Goal: Transaction & Acquisition: Subscribe to service/newsletter

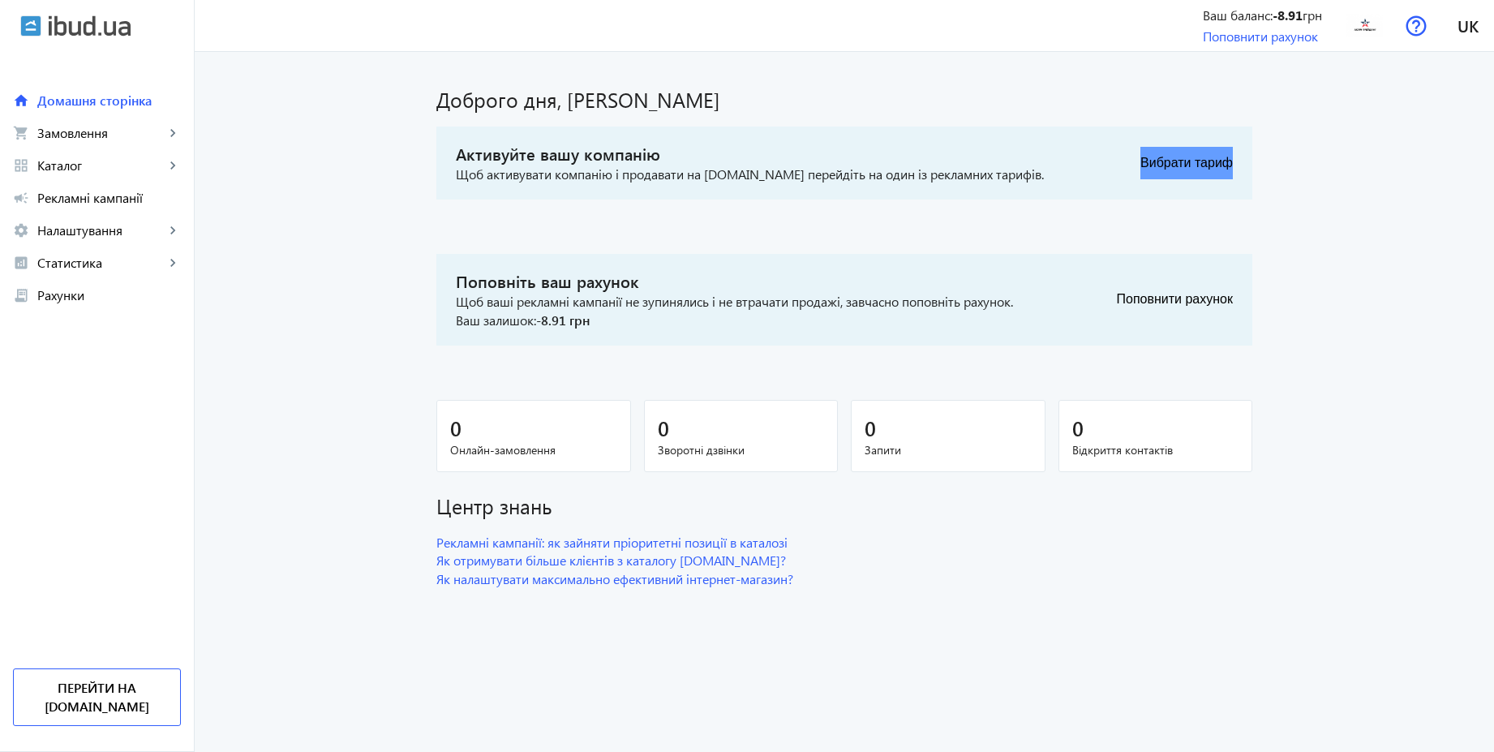
click at [1191, 161] on button "Вибрати тариф" at bounding box center [1186, 163] width 92 height 32
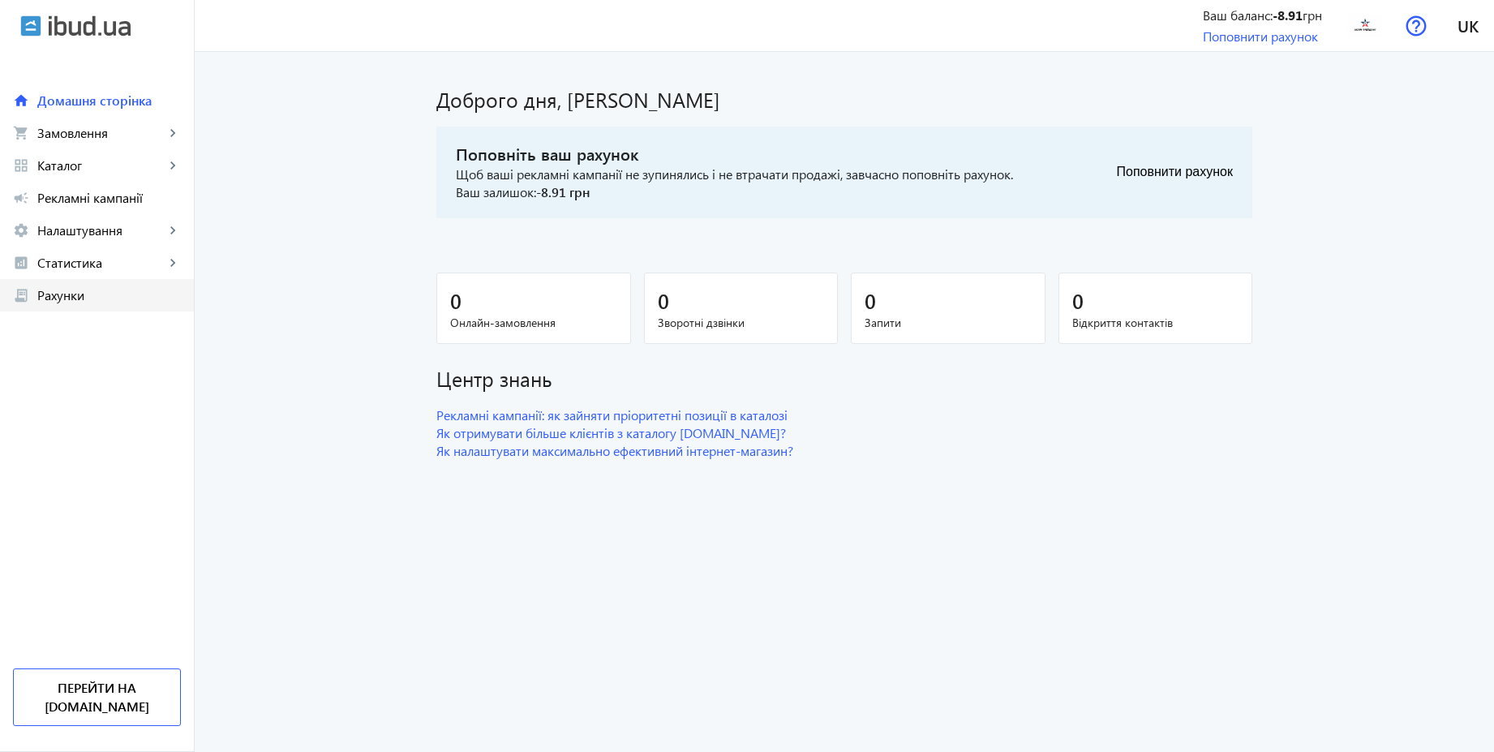
click at [92, 298] on span "Рахунки" at bounding box center [109, 295] width 144 height 16
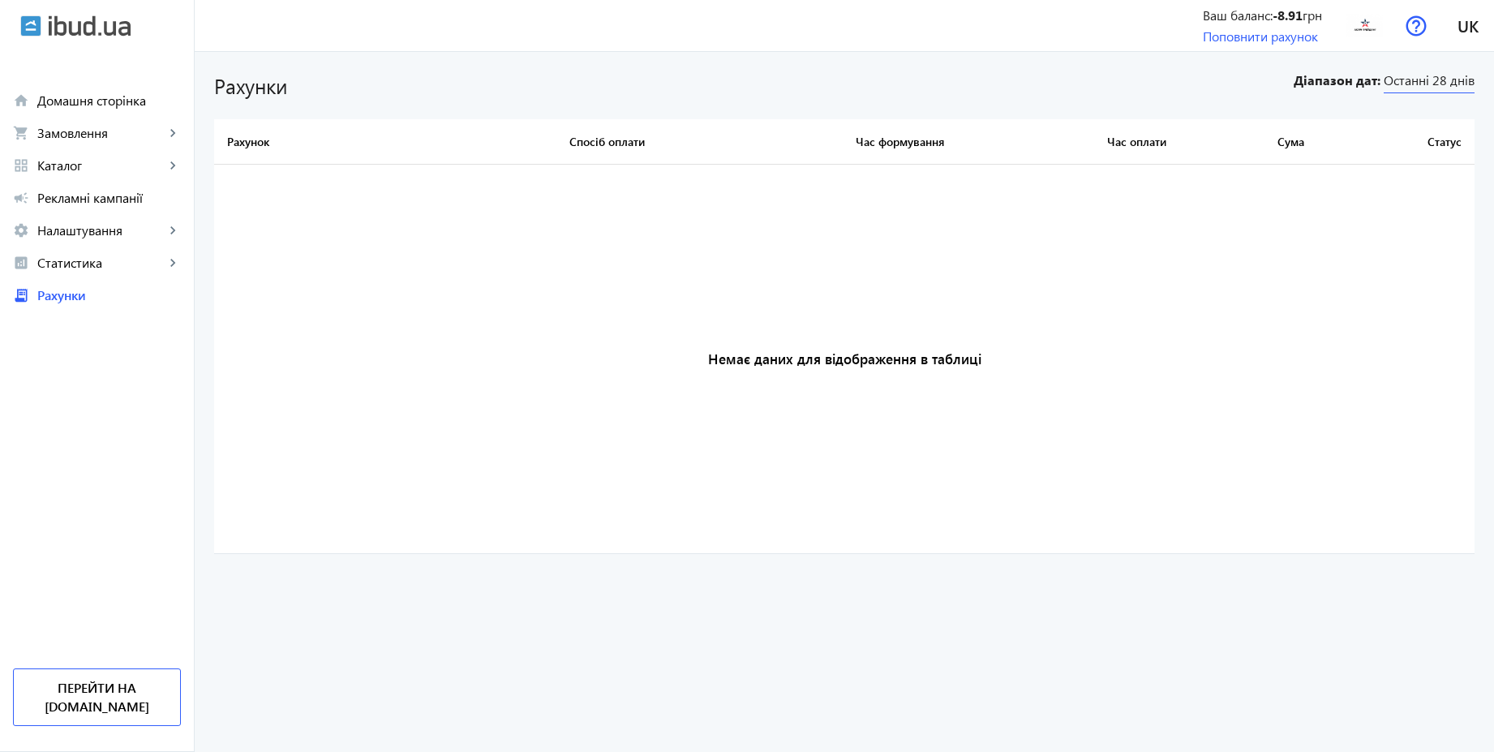
click at [1404, 79] on span "Останні 28 днів" at bounding box center [1429, 82] width 91 height 22
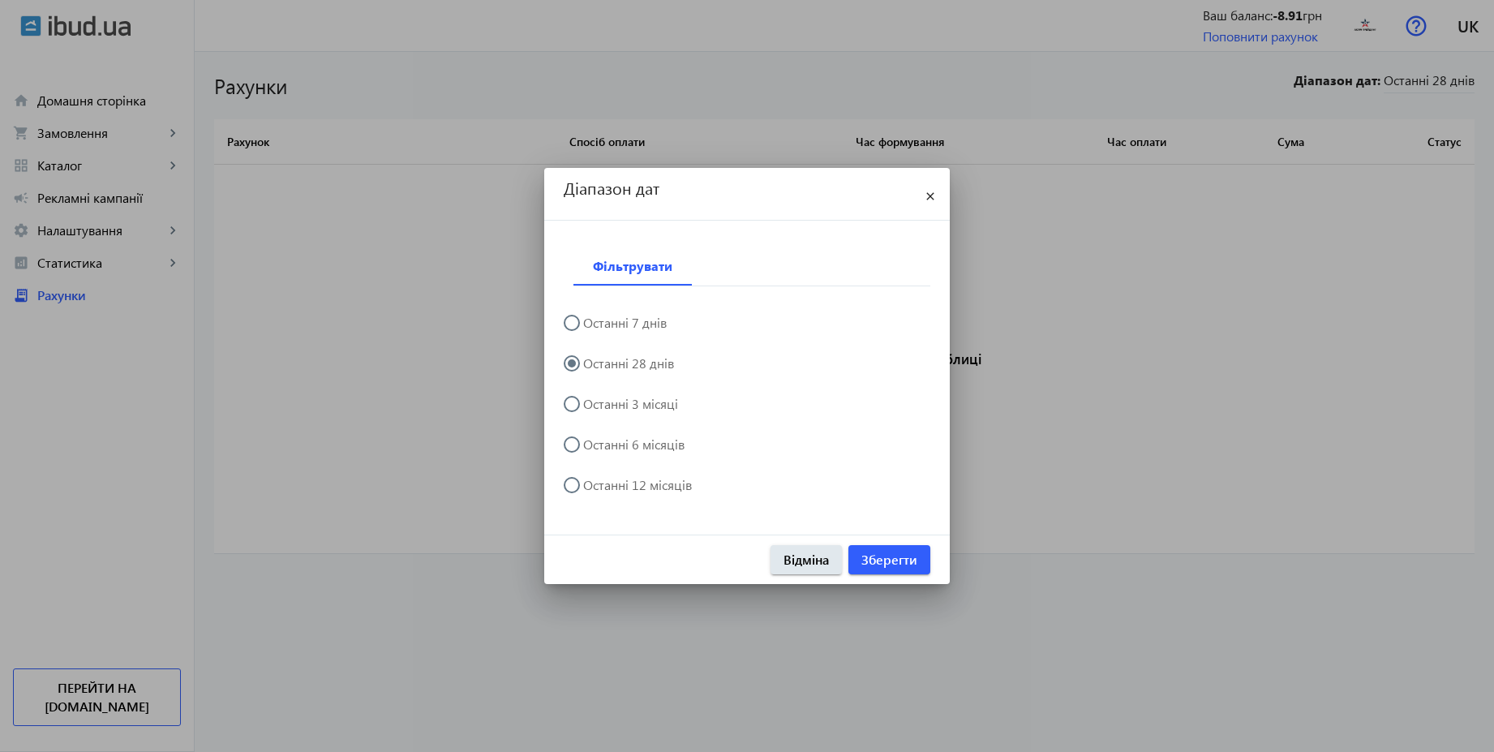
click at [604, 479] on label "Останні 12 місяців" at bounding box center [636, 485] width 112 height 13
click at [596, 478] on input "Останні 12 місяців" at bounding box center [580, 493] width 32 height 32
radio input "true"
click at [897, 556] on span "Зберегти" at bounding box center [889, 560] width 56 height 18
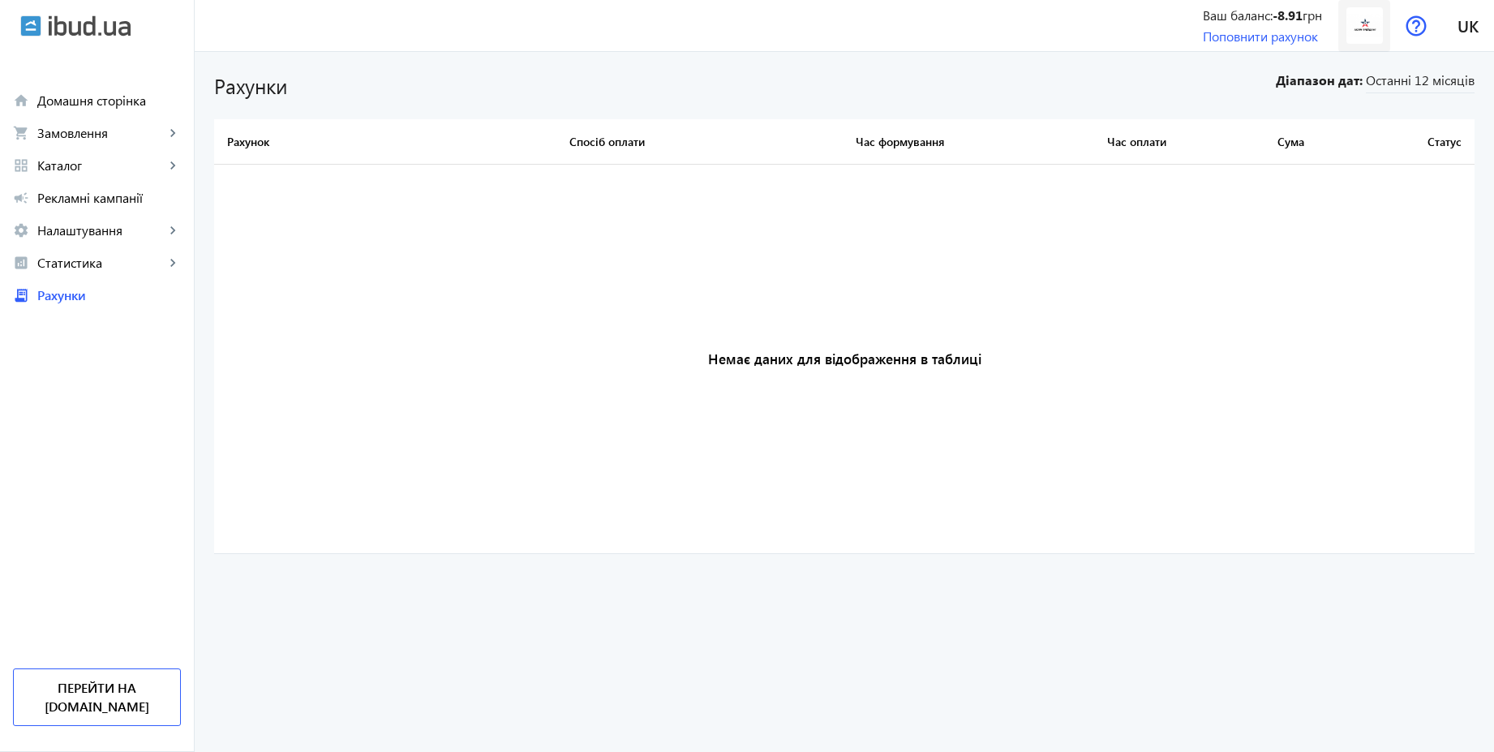
click at [1364, 25] on img at bounding box center [1364, 25] width 36 height 36
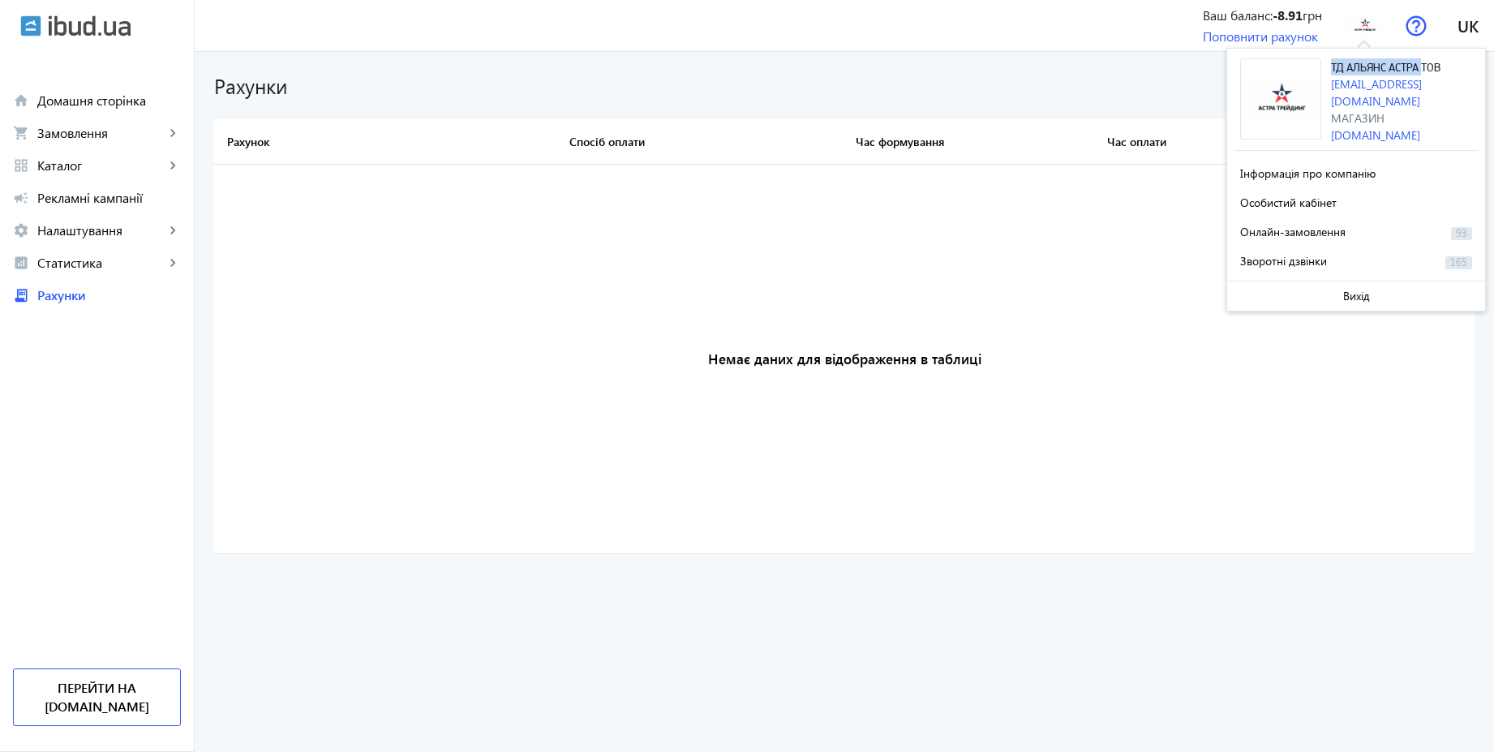
drag, startPoint x: 1423, startPoint y: 69, endPoint x: 1331, endPoint y: 74, distance: 91.8
click at [1331, 74] on div "ТД АЛЬЯНС АСТРА ТОВ [EMAIL_ADDRESS][DOMAIN_NAME] Магазин [DOMAIN_NAME]" at bounding box center [1405, 100] width 148 height 85
copy span "ТД АЛЬЯНС АСТРА"
click at [1132, 84] on h1 "Рахунки" at bounding box center [743, 85] width 1059 height 28
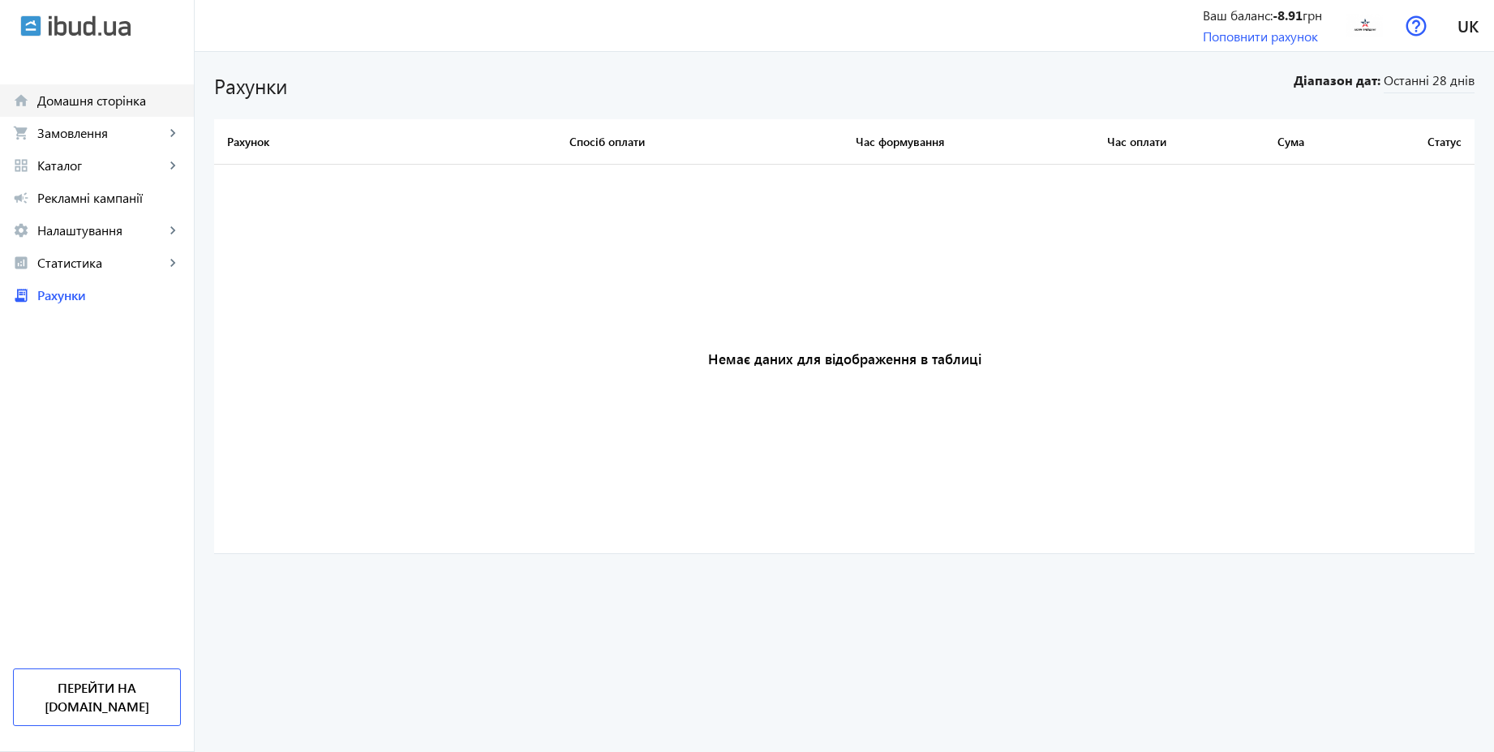
click at [118, 104] on span "Домашня сторінка" at bounding box center [109, 100] width 144 height 16
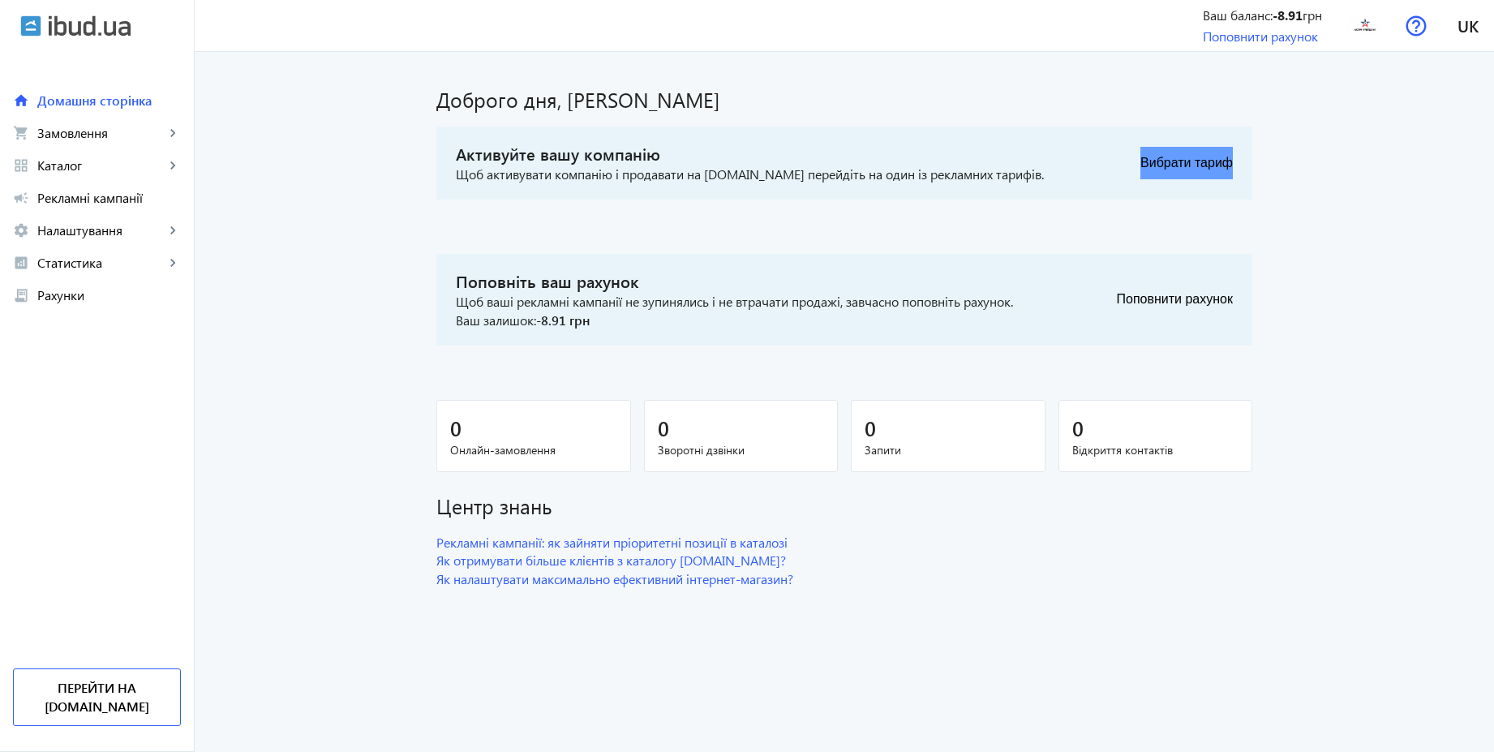
click at [1206, 154] on button "Вибрати тариф" at bounding box center [1186, 163] width 92 height 32
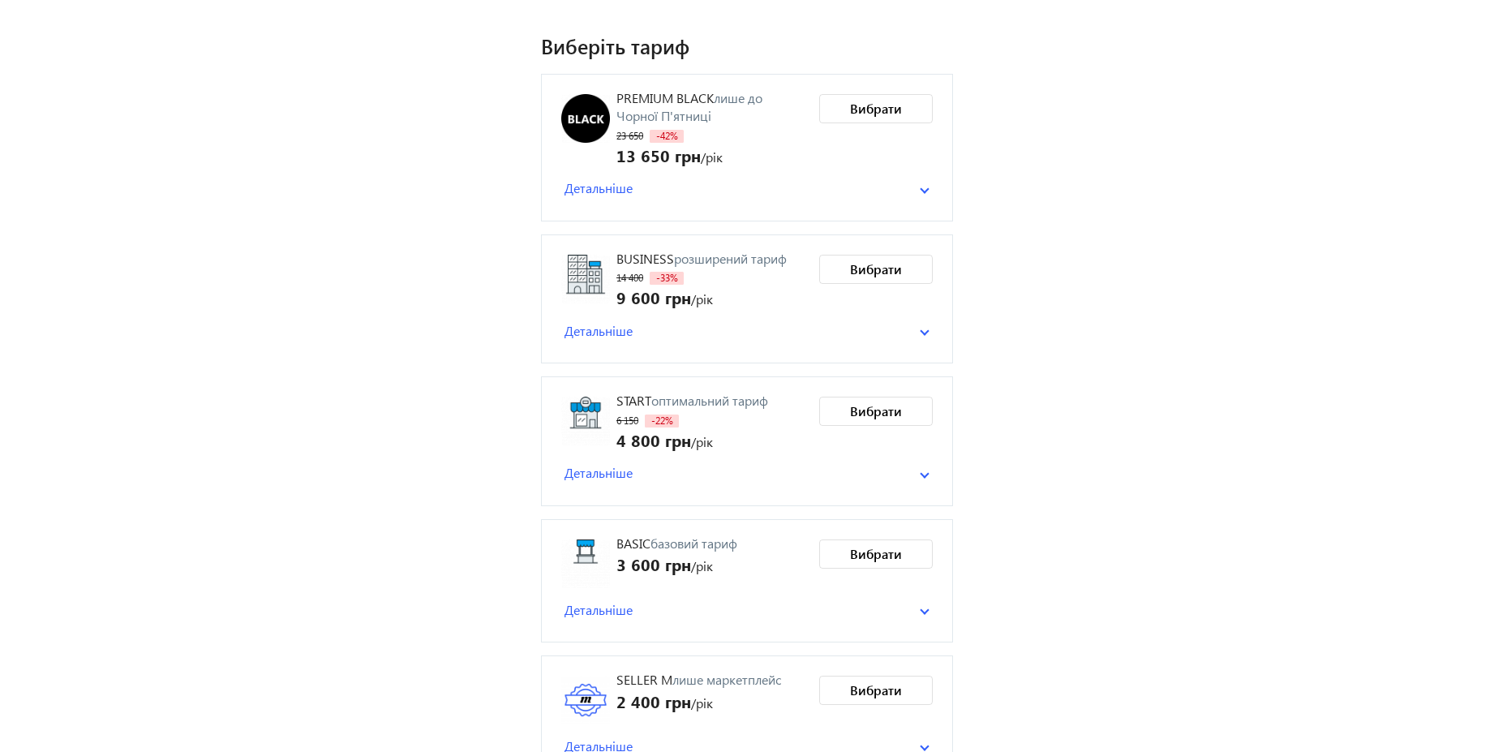
scroll to position [129, 0]
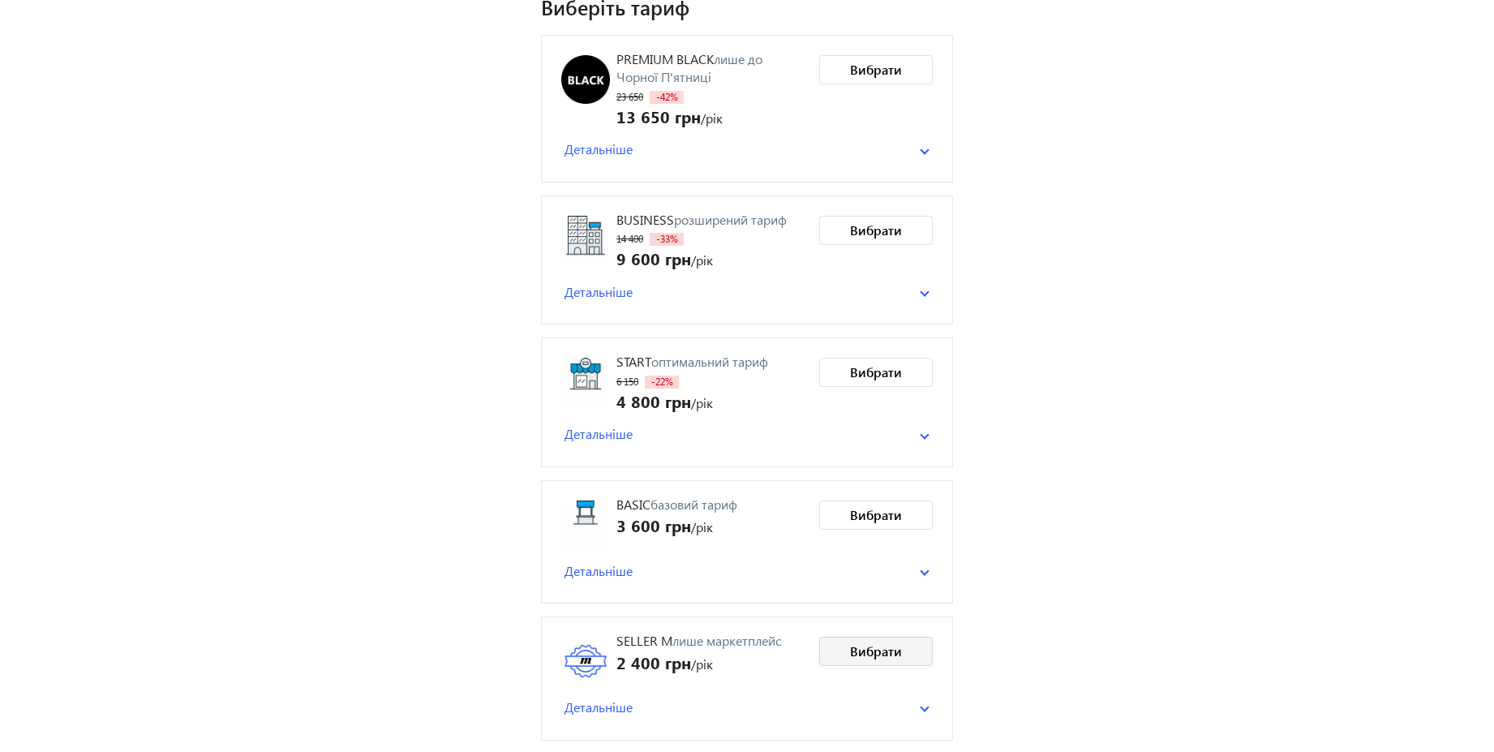
click at [859, 644] on span "Вибрати" at bounding box center [876, 651] width 52 height 18
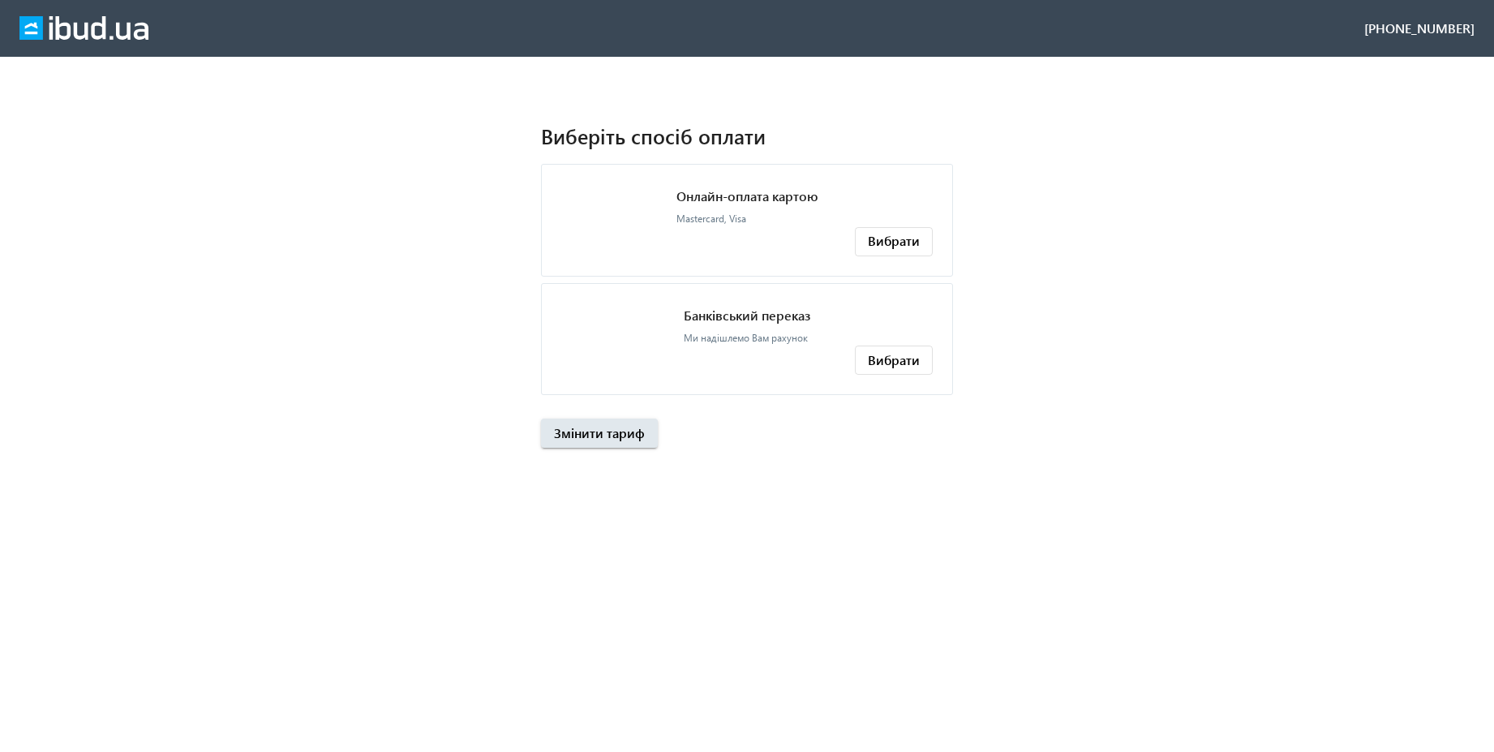
scroll to position [0, 0]
click at [889, 364] on span "Вибрати" at bounding box center [894, 360] width 52 height 18
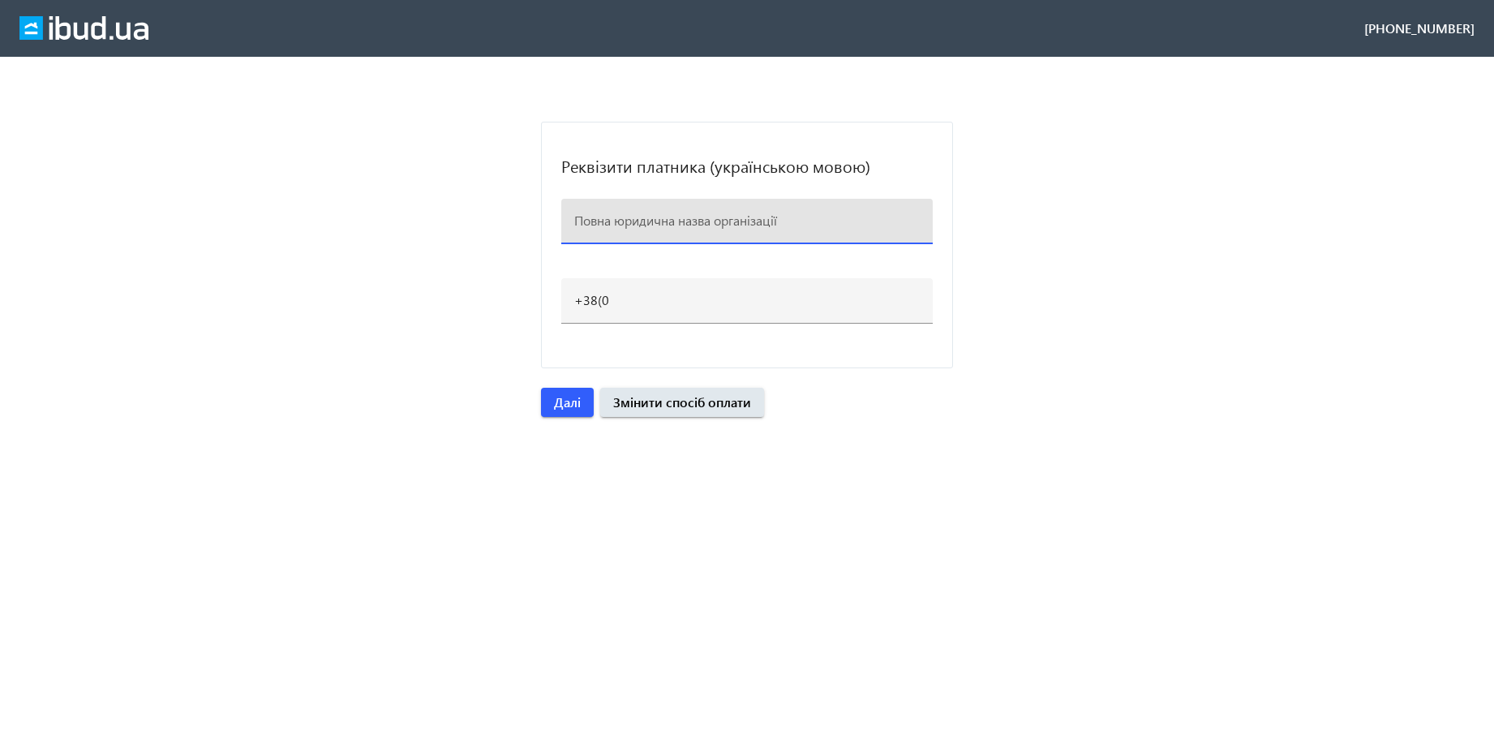
click at [637, 220] on input at bounding box center [747, 220] width 346 height 17
paste input "ТД АЛЬЯНС АСТРА"
type input "ТД АЛЬЯНС АСТРА"
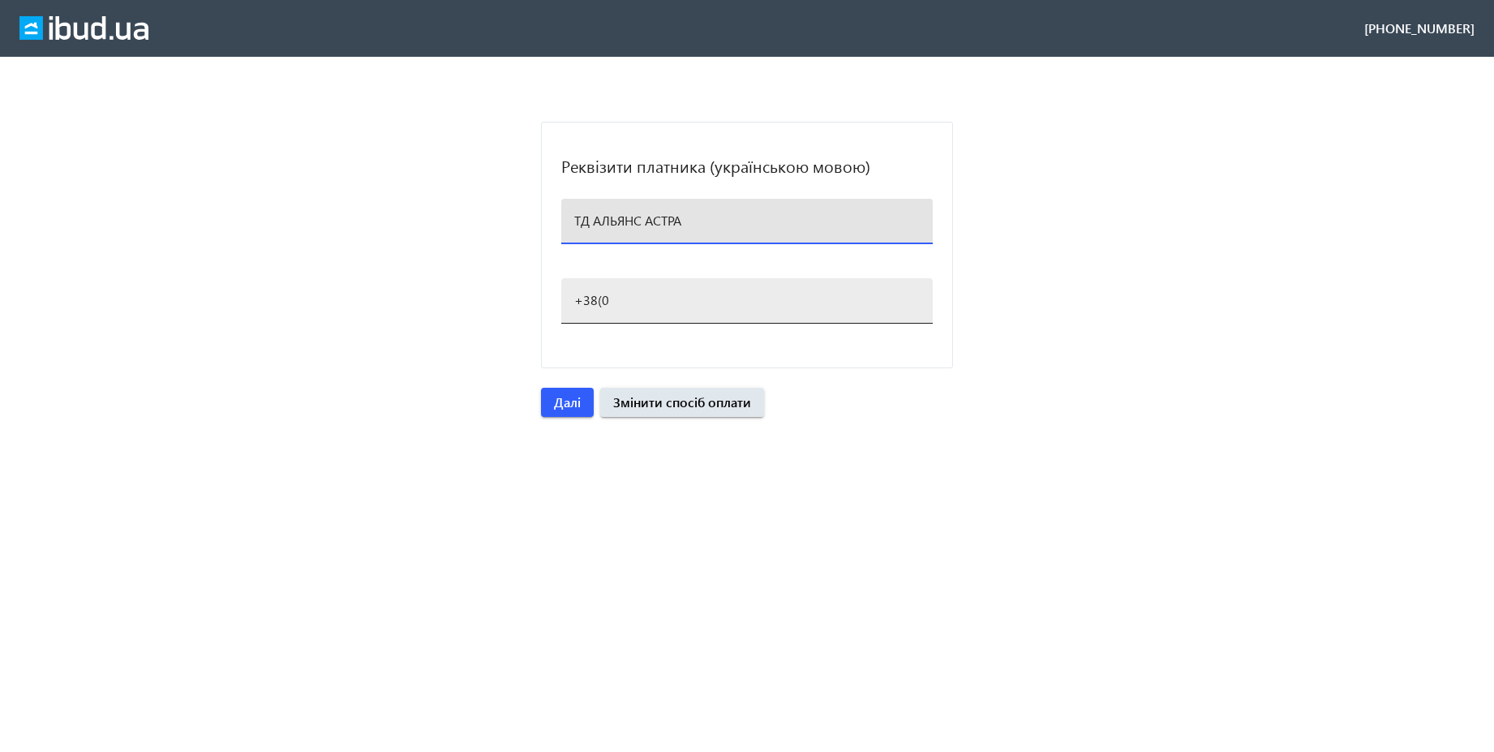
click at [629, 302] on input "+38(0" at bounding box center [747, 299] width 346 height 17
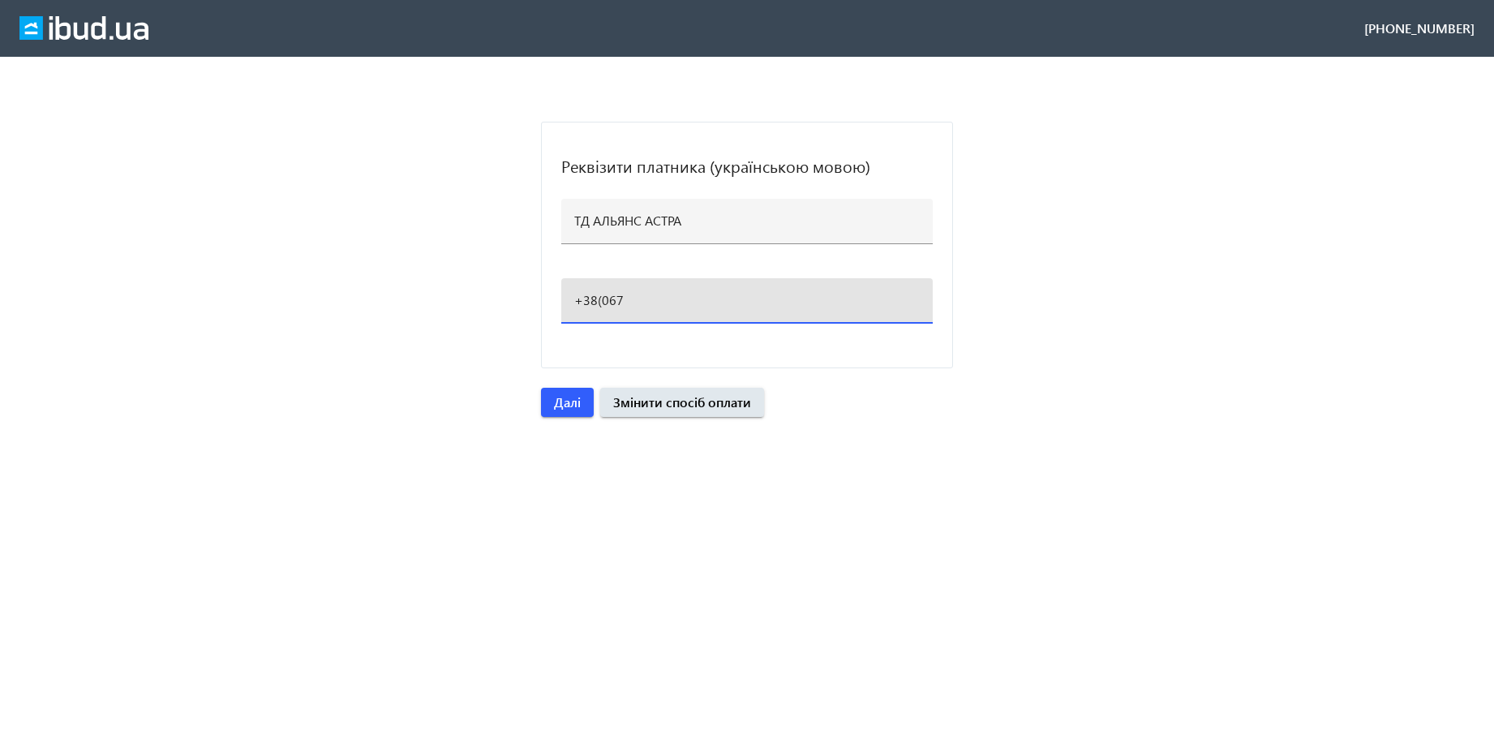
paste input ")689-80-50"
type input "+38(067)689-80-50"
click at [1107, 253] on loading-spinner "Реквізити платника (українською мовою) ТД АЛЬЯНС АСТРА +38(067)689-80-50 Далі З…" at bounding box center [747, 269] width 1494 height 295
click at [573, 403] on span "Далі" at bounding box center [567, 402] width 27 height 18
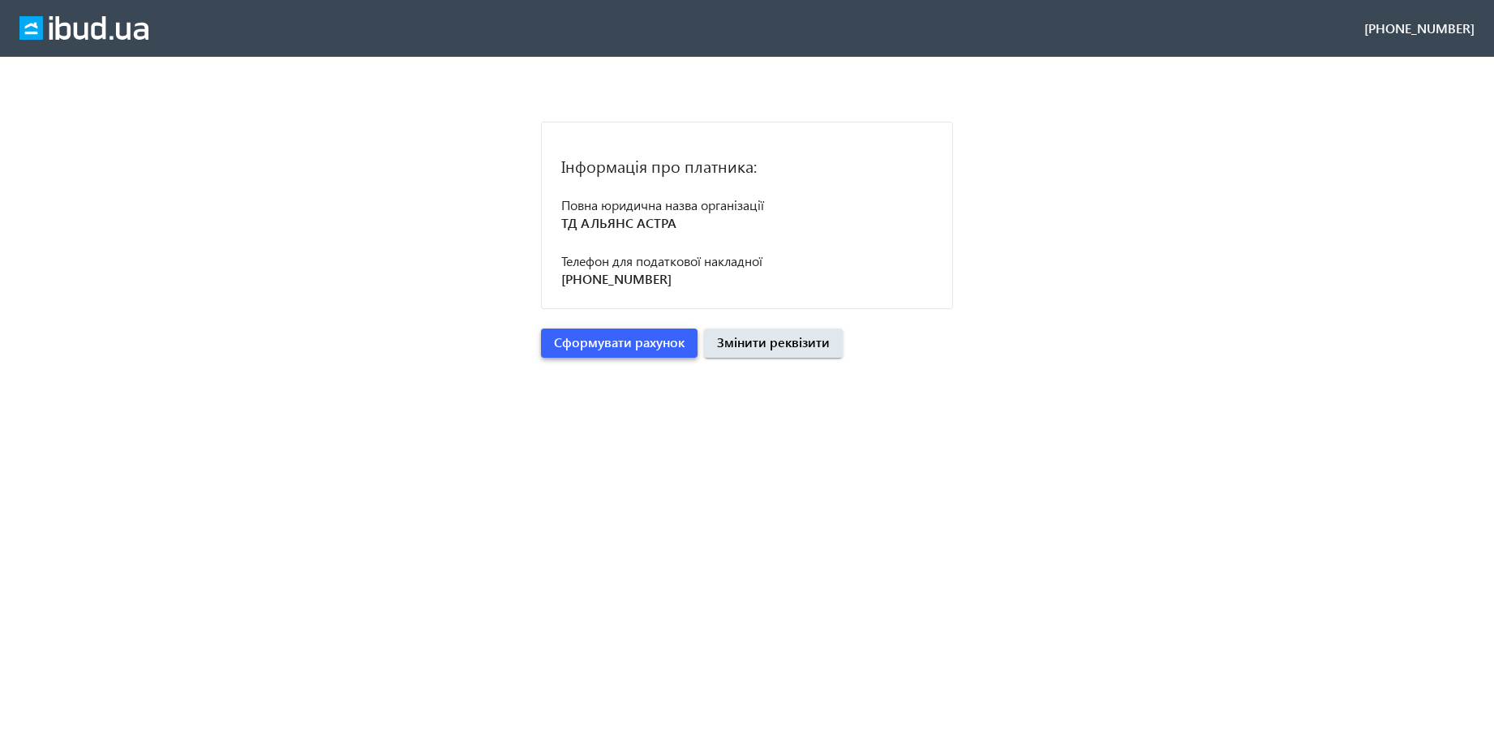
click at [612, 342] on span "Сформувати рахунок" at bounding box center [619, 342] width 131 height 18
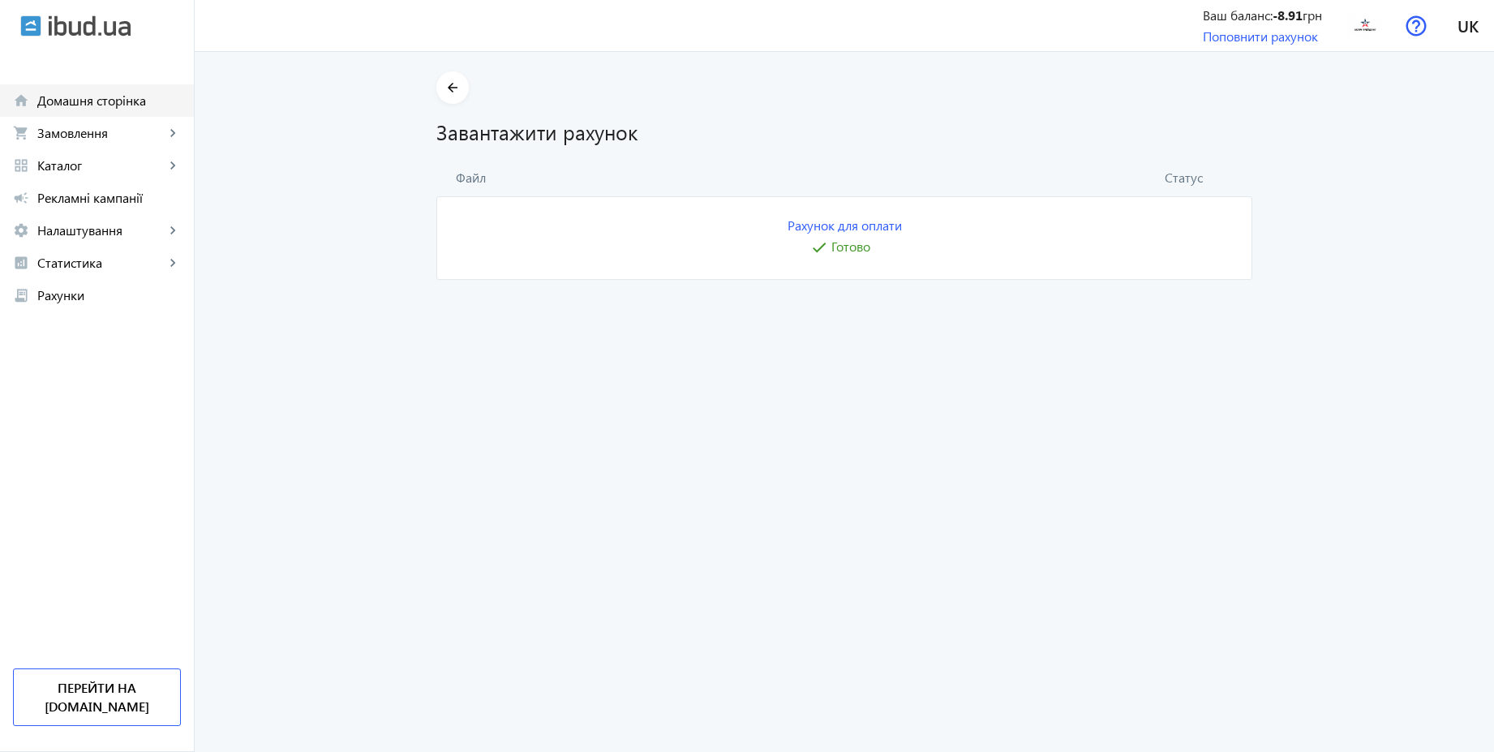
click at [88, 88] on link "home Домашня сторінка" at bounding box center [97, 100] width 194 height 32
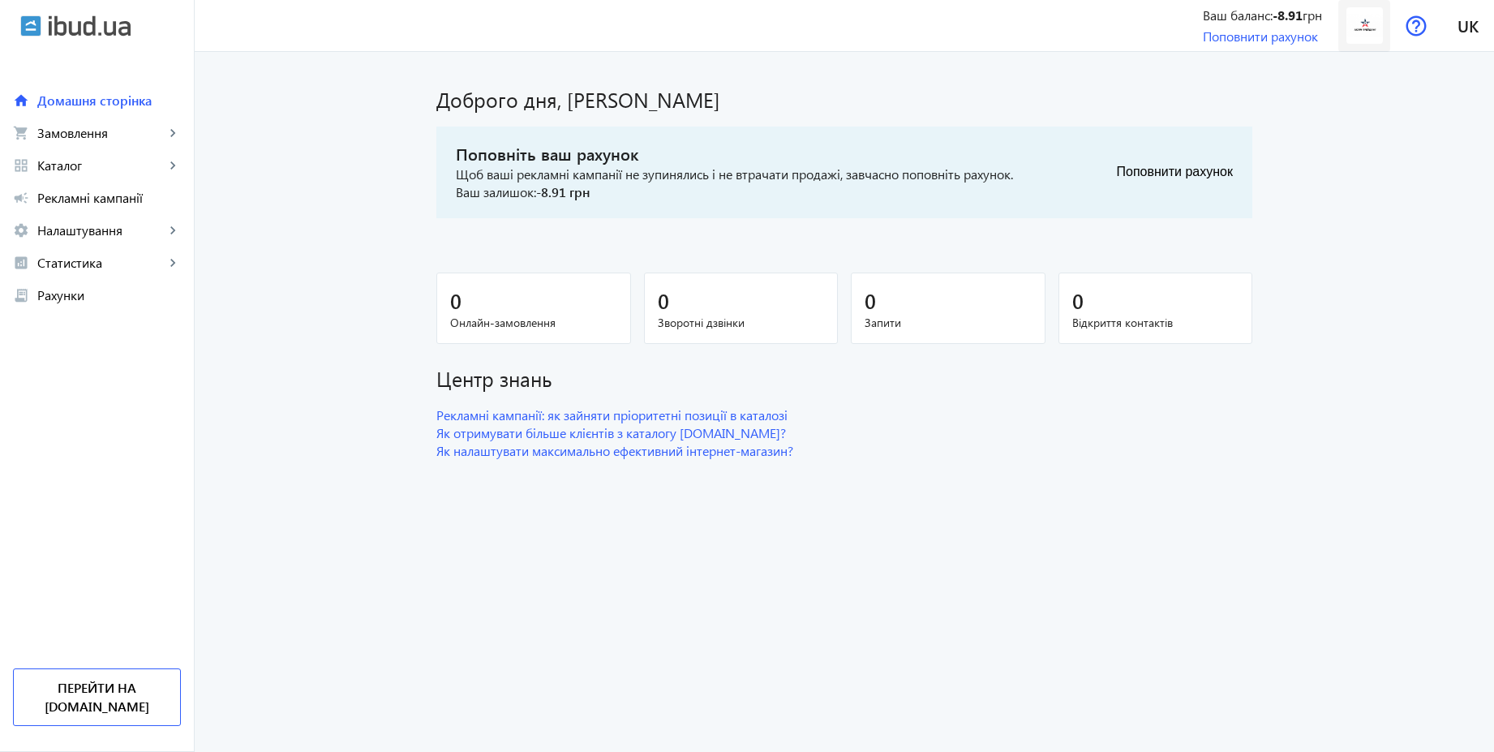
click at [1387, 38] on span at bounding box center [1364, 25] width 52 height 39
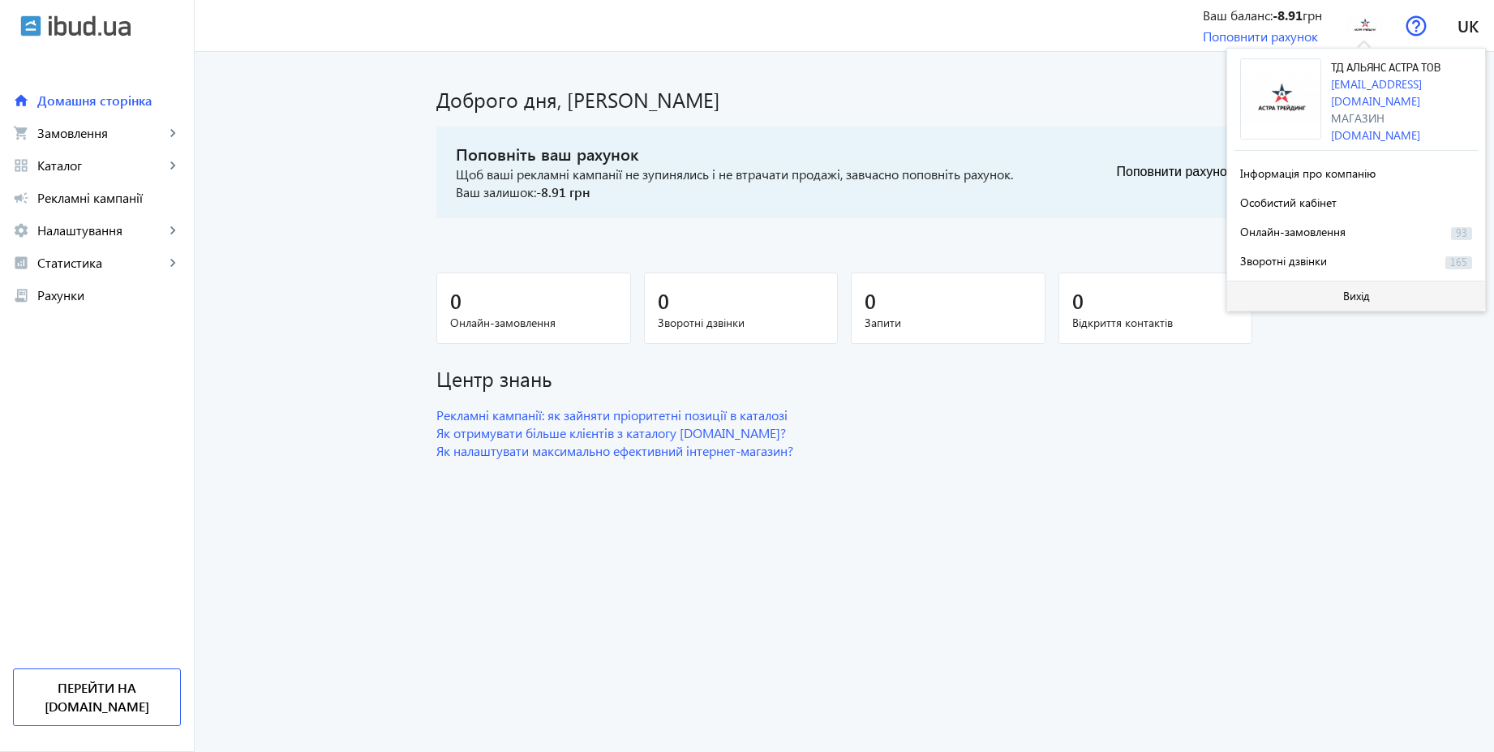
click at [1354, 290] on span "Вихід" at bounding box center [1356, 296] width 27 height 13
